Goal: Submit feedback/report problem

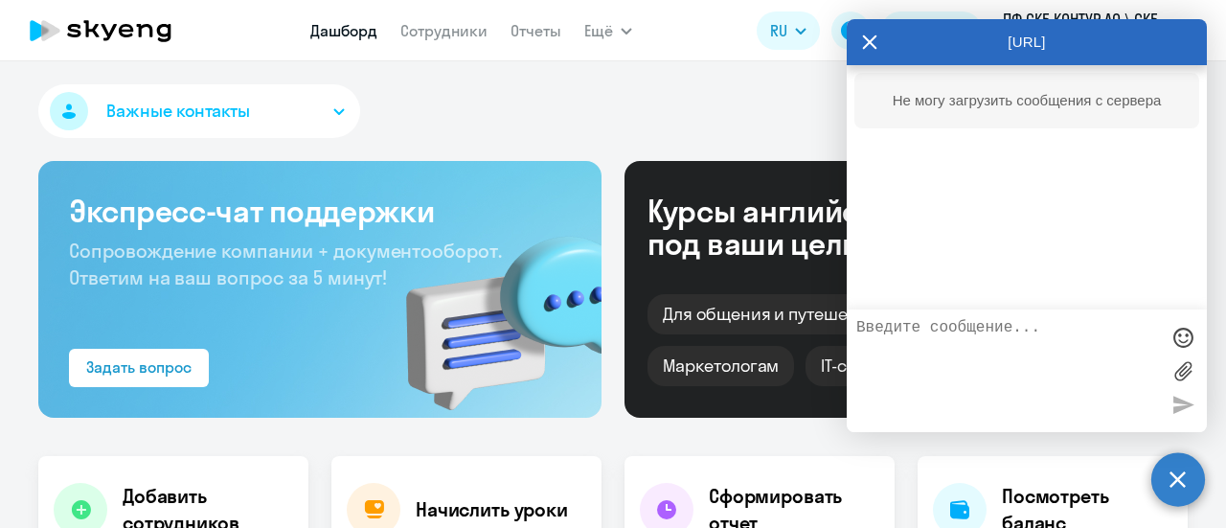
select select "30"
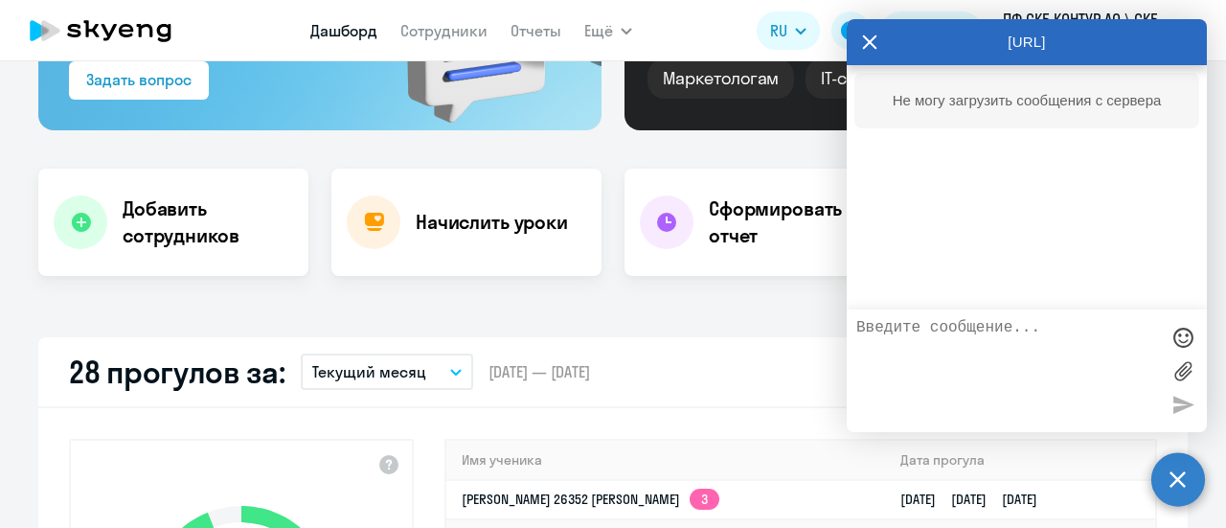
click at [1073, 221] on div "Не могу загрузить сообщения с сервера" at bounding box center [1027, 187] width 360 height 244
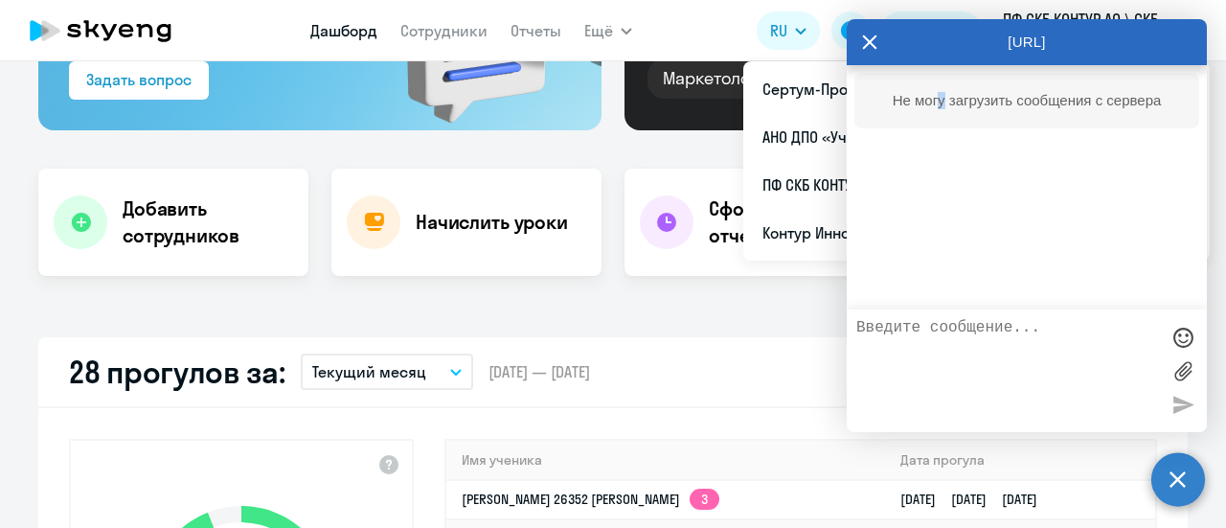
click at [943, 112] on div "Не могу загрузить сообщения с сервера" at bounding box center [1027, 101] width 345 height 56
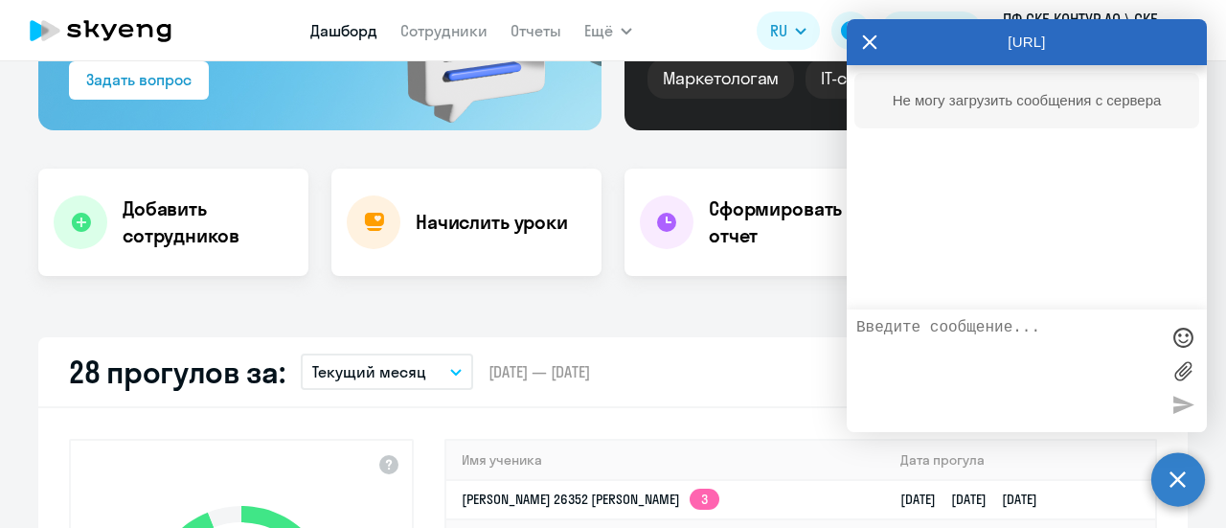
click at [1088, 104] on div "Не могу загрузить сообщения с сервера" at bounding box center [1027, 100] width 307 height 17
click at [1019, 322] on textarea at bounding box center [1008, 370] width 303 height 103
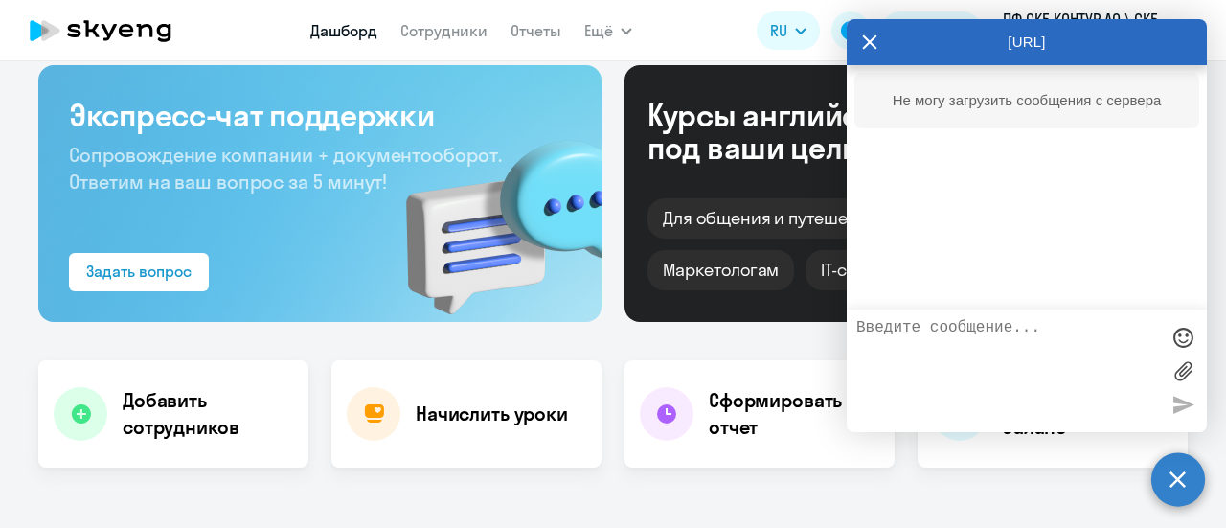
scroll to position [0, 0]
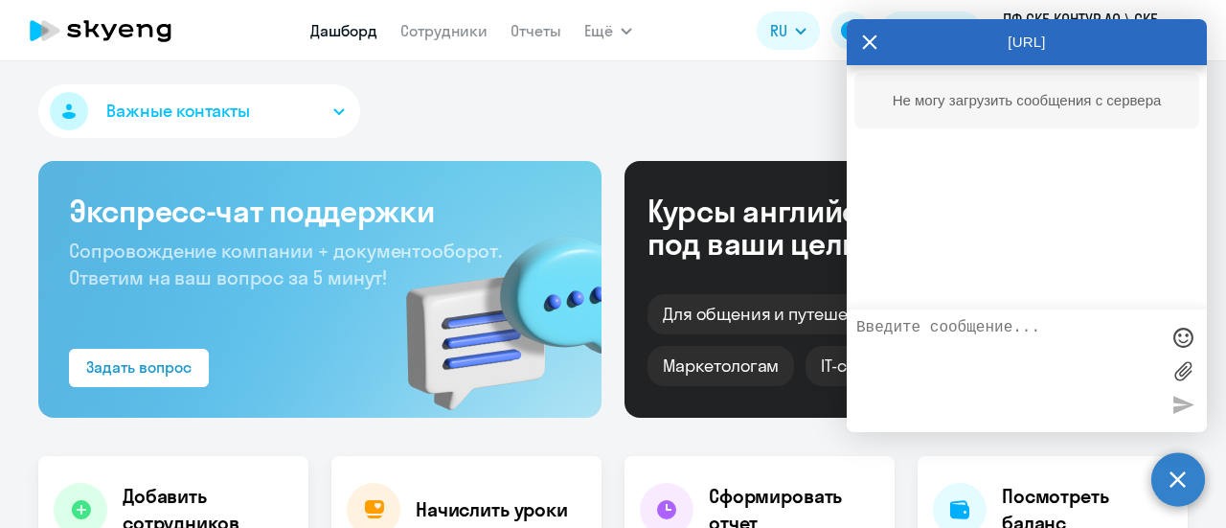
click at [865, 32] on icon at bounding box center [869, 42] width 15 height 46
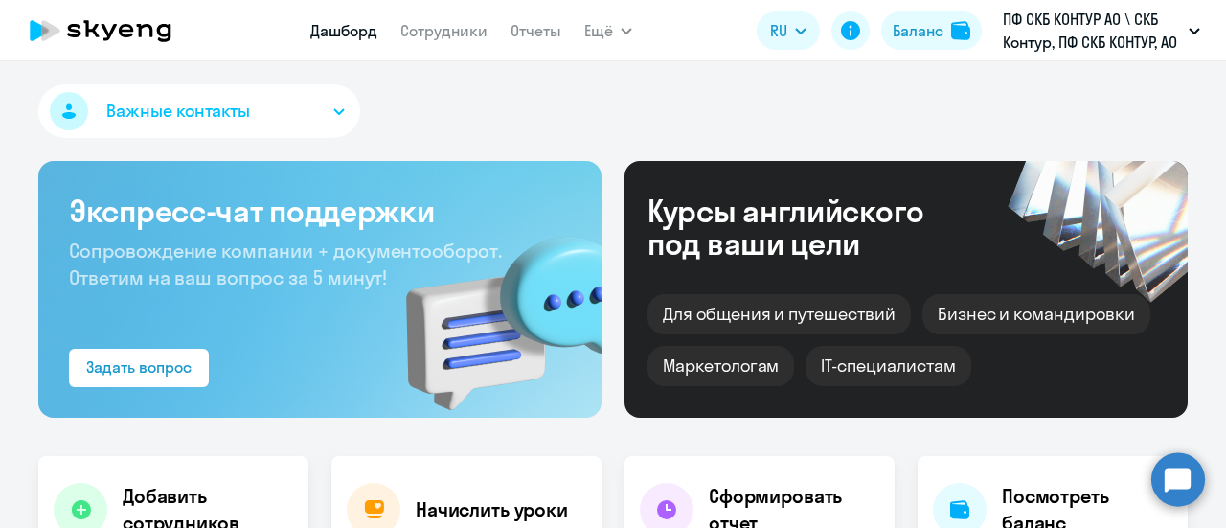
click at [1156, 482] on circle at bounding box center [1179, 479] width 54 height 54
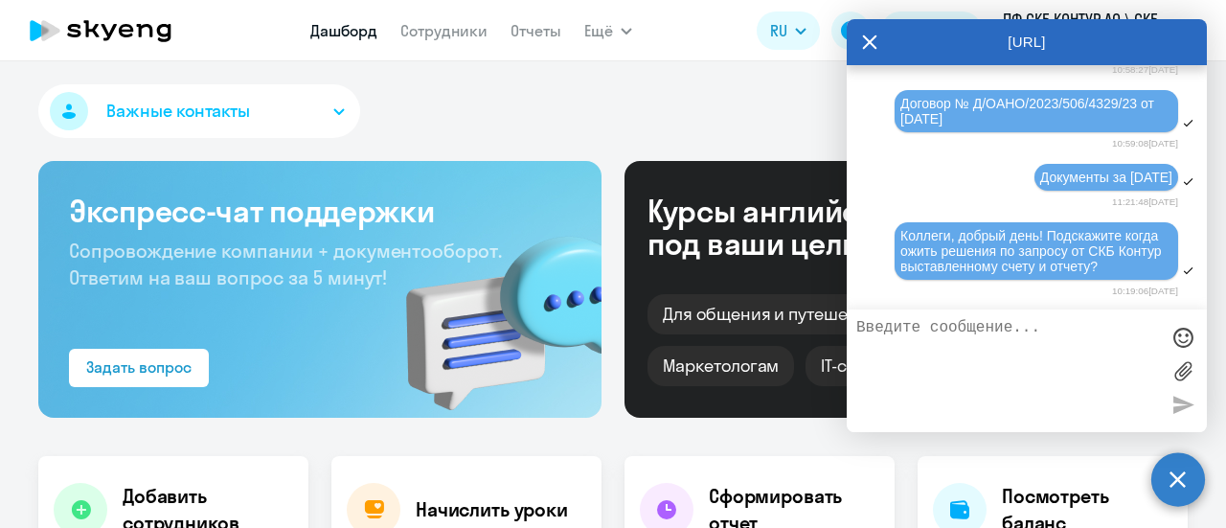
scroll to position [1320, 0]
click at [683, 177] on div "Курсы английского под ваши цели Для общения и путешествий [PERSON_NAME] и коман…" at bounding box center [906, 289] width 563 height 257
